Goal: Information Seeking & Learning: Learn about a topic

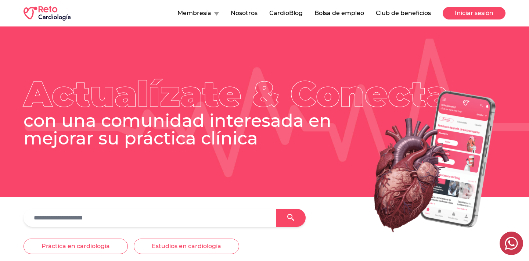
click at [470, 10] on button "Iniciar sesión" at bounding box center [473, 13] width 63 height 12
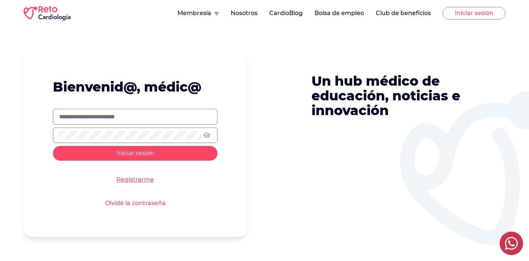
type input "**********"
click at [135, 152] on button "Iniciar sesión" at bounding box center [135, 153] width 165 height 15
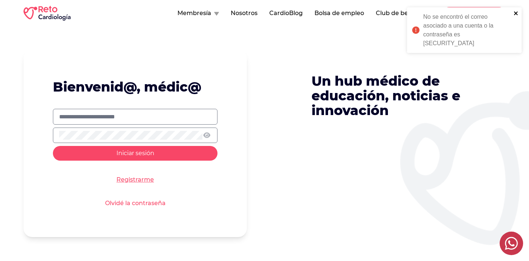
click at [517, 13] on icon "close" at bounding box center [515, 13] width 5 height 6
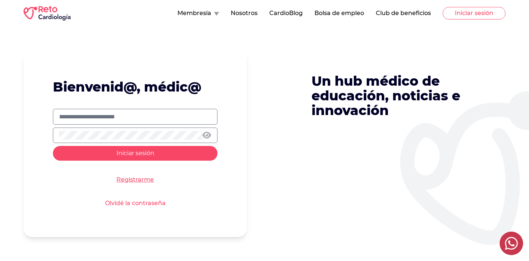
click at [207, 135] on icon at bounding box center [206, 134] width 9 height 7
click at [113, 156] on button "Iniciar sesión" at bounding box center [135, 153] width 165 height 15
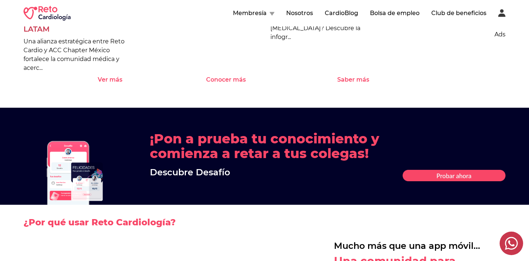
scroll to position [768, 0]
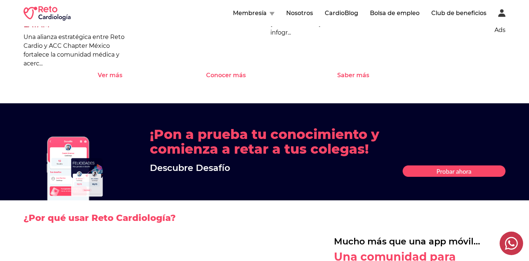
click at [264, 15] on button "Membresía" at bounding box center [253, 13] width 41 height 9
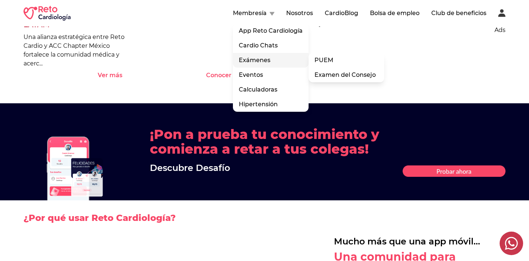
click at [260, 60] on div "Exámenes PUEM Examen del Consejo" at bounding box center [271, 60] width 76 height 15
click at [346, 62] on link "PUEM" at bounding box center [346, 60] width 76 height 15
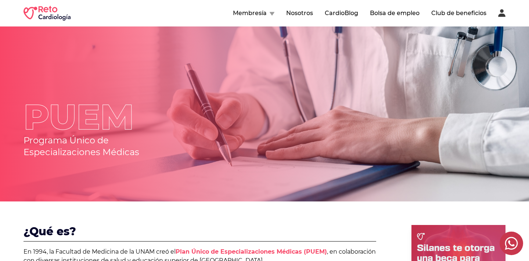
click at [269, 10] on button "Membresía" at bounding box center [253, 13] width 41 height 9
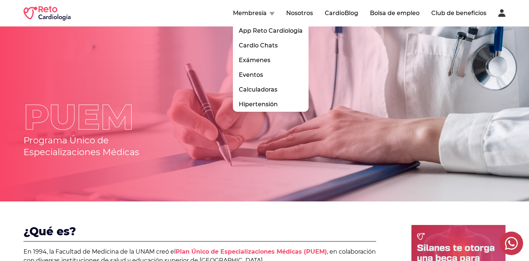
click at [283, 156] on img at bounding box center [264, 113] width 529 height 175
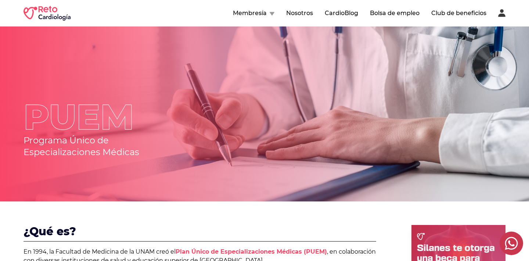
click at [261, 12] on button "Membresía" at bounding box center [253, 13] width 41 height 9
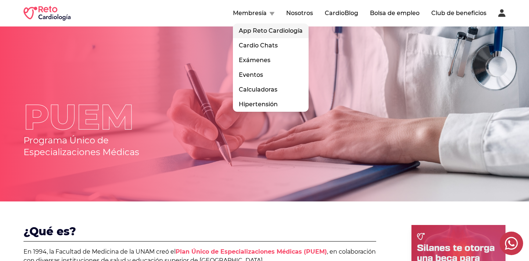
click at [263, 33] on link "App Reto Cardiología" at bounding box center [271, 31] width 76 height 15
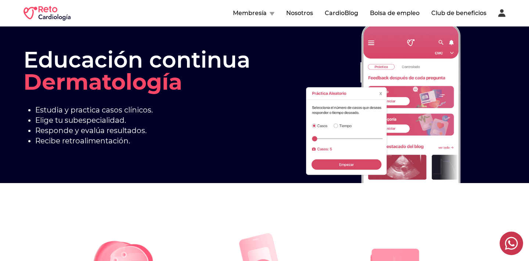
scroll to position [495, 0]
